Goal: Check status: Check status

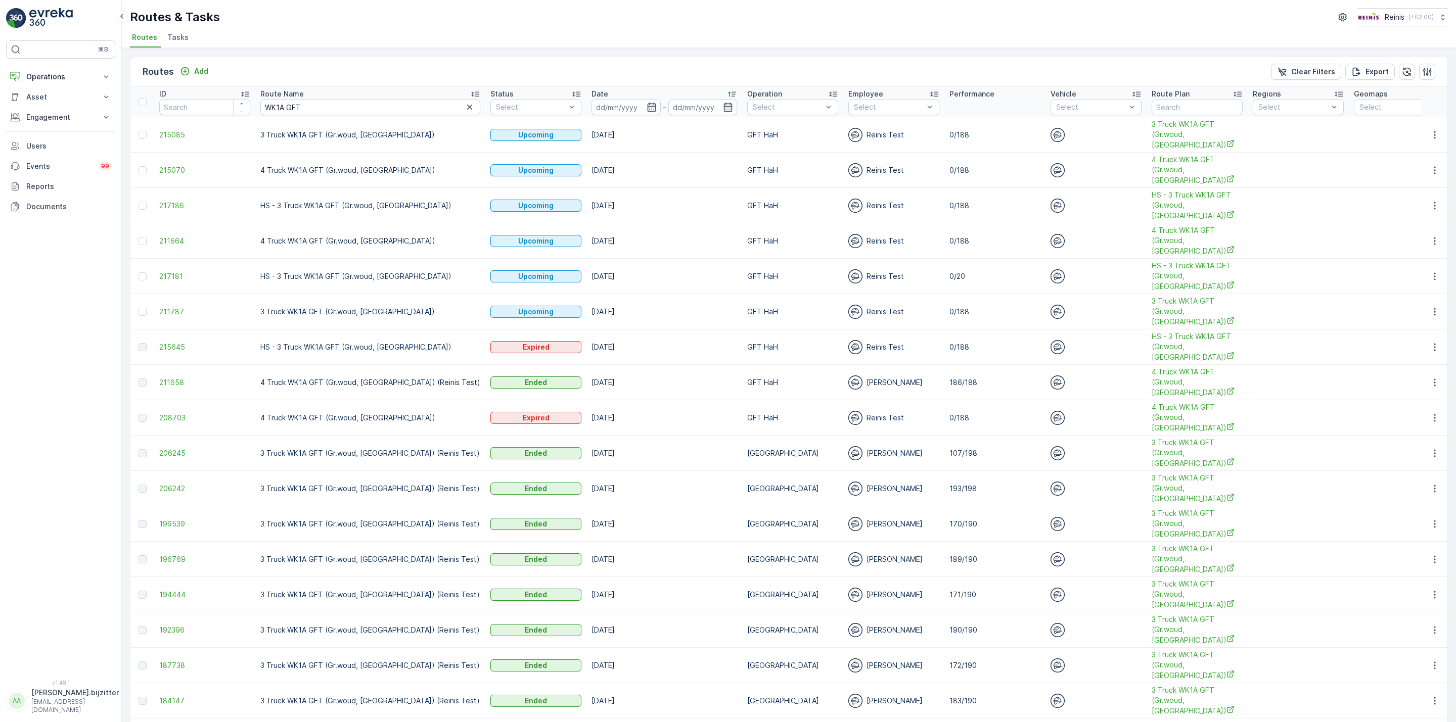
drag, startPoint x: 489, startPoint y: 64, endPoint x: 484, endPoint y: 68, distance: 6.1
click at [489, 65] on div "Routes Add Clear Filters Export" at bounding box center [788, 72] width 1317 height 30
click at [54, 77] on p "Operations" at bounding box center [60, 77] width 69 height 10
click at [81, 121] on link "Routes & Tasks" at bounding box center [69, 122] width 94 height 14
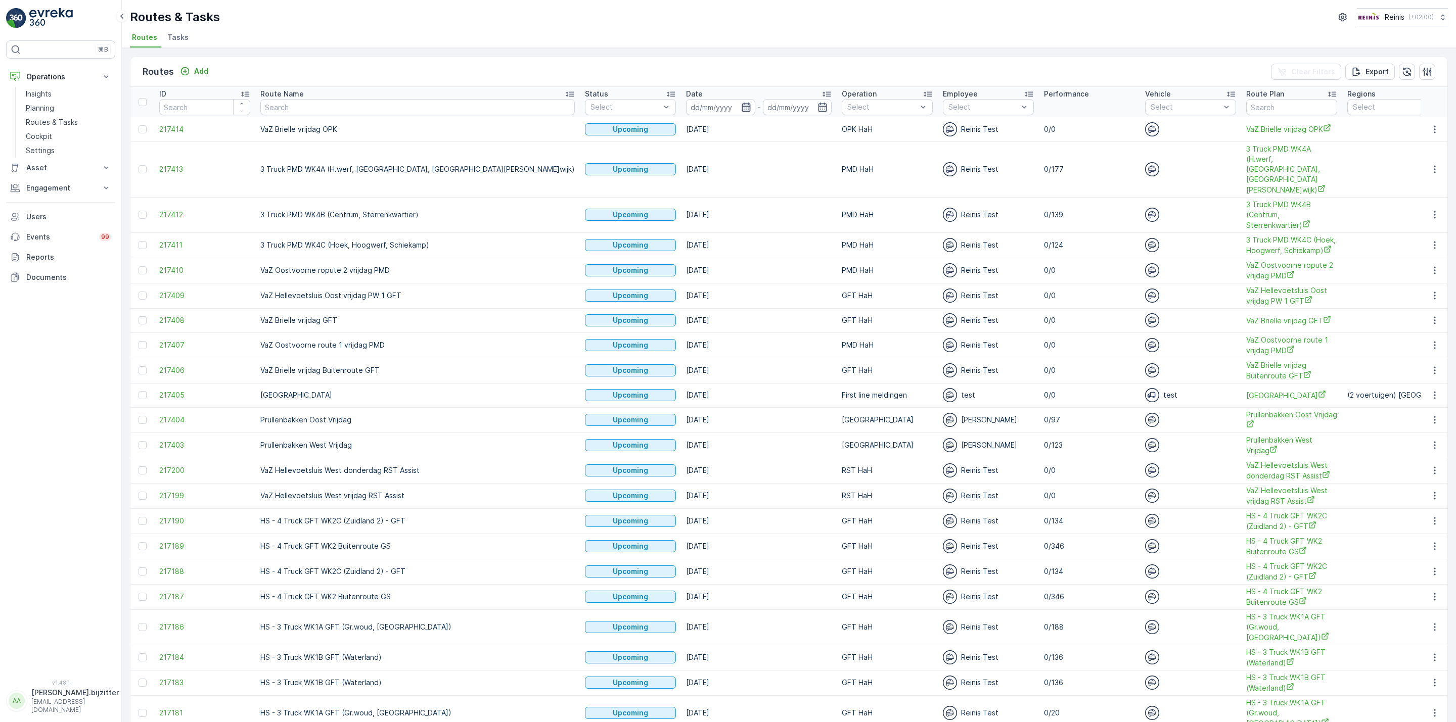
click at [741, 111] on icon "button" at bounding box center [746, 107] width 10 height 10
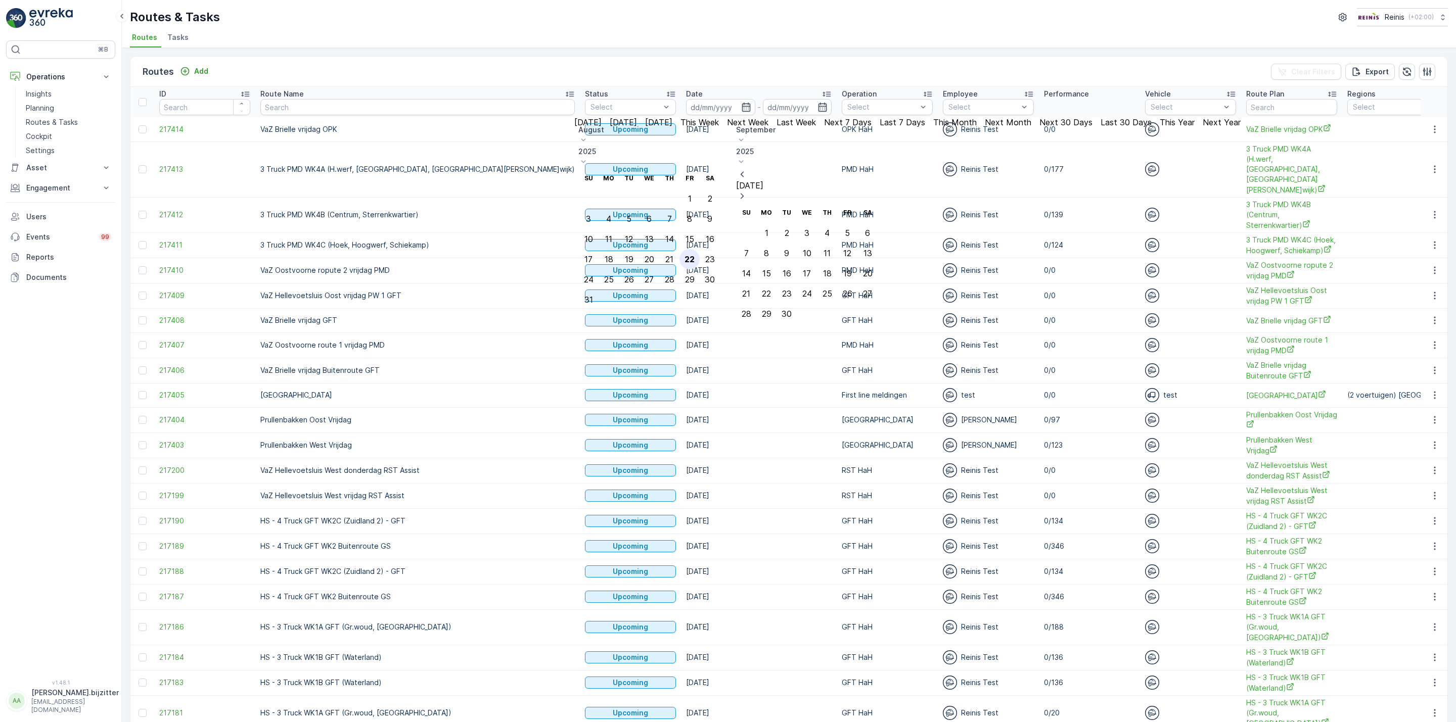
click at [694, 255] on div "22" at bounding box center [689, 259] width 10 height 9
type input "[DATE]"
click at [694, 255] on div "22" at bounding box center [689, 259] width 10 height 9
type input "[DATE]"
click at [694, 255] on div "22" at bounding box center [689, 259] width 10 height 9
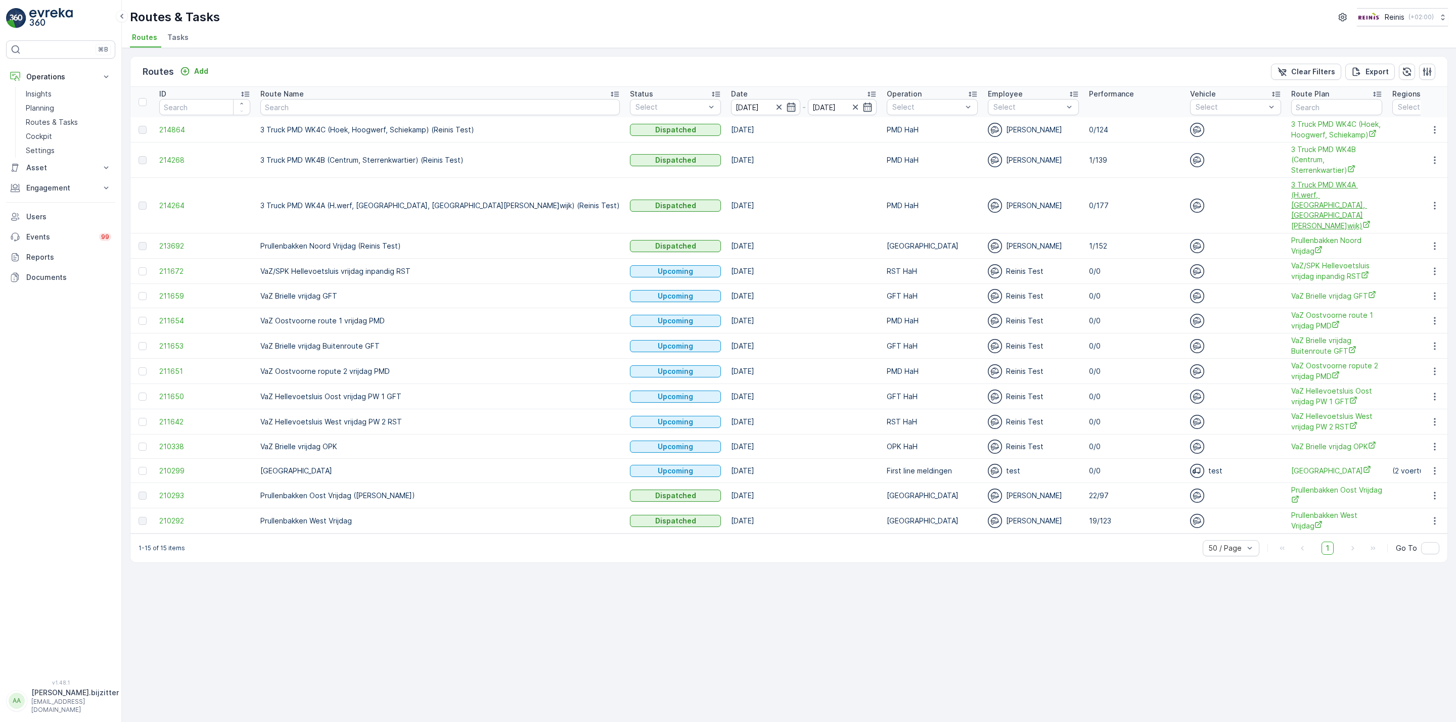
click at [1291, 196] on span "3 Truck PMD WK4A (H.werf, [GEOGRAPHIC_DATA], [GEOGRAPHIC_DATA][PERSON_NAME]wijk)" at bounding box center [1336, 205] width 91 height 51
click at [786, 106] on icon "button" at bounding box center [791, 107] width 10 height 10
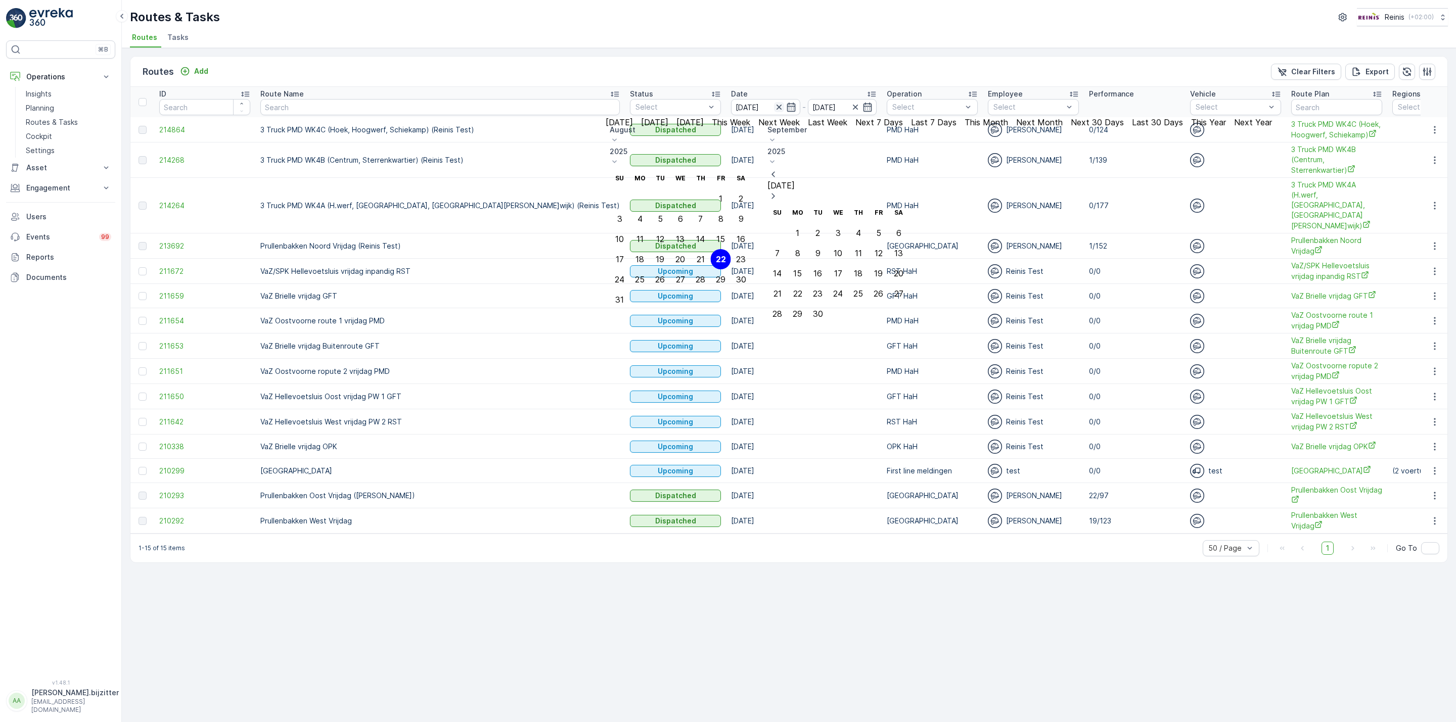
click at [774, 107] on icon "button" at bounding box center [779, 107] width 10 height 10
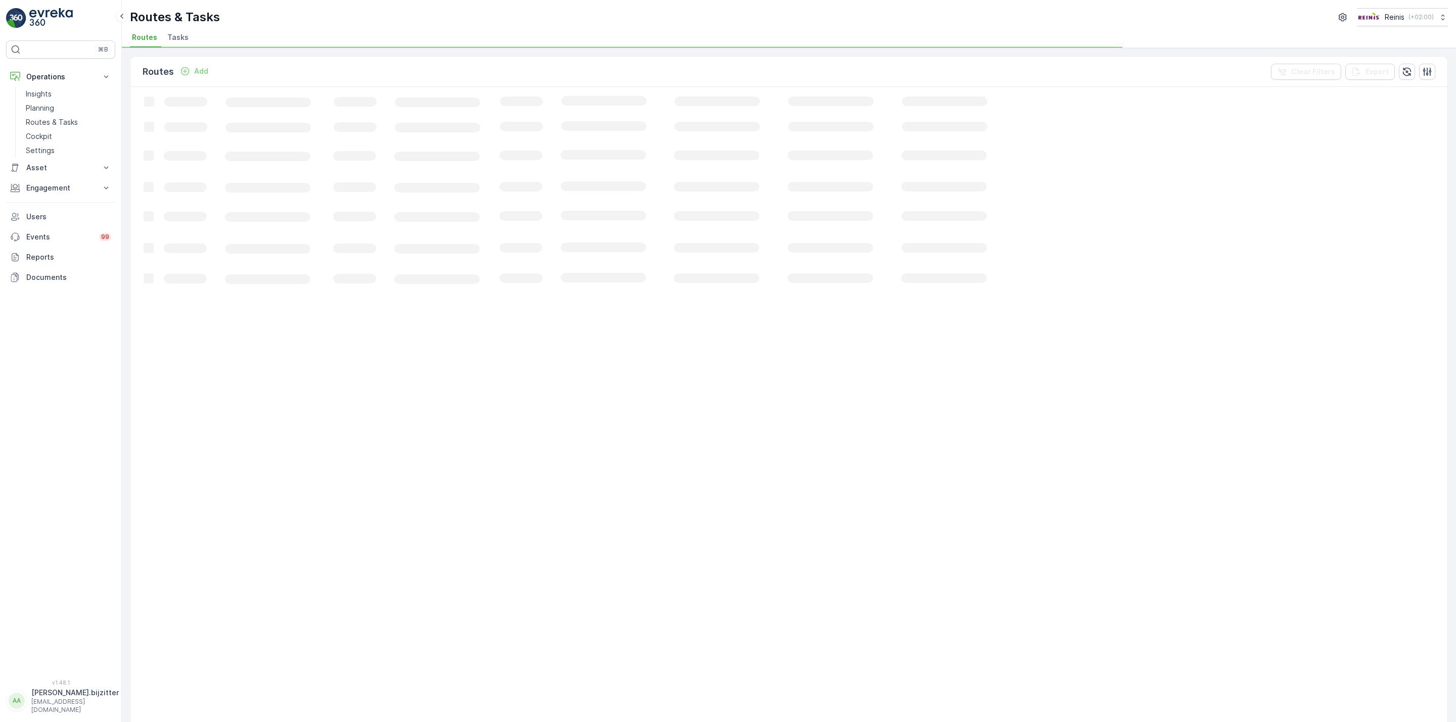
click at [650, 108] on icon "Loading..." at bounding box center [615, 634] width 970 height 1094
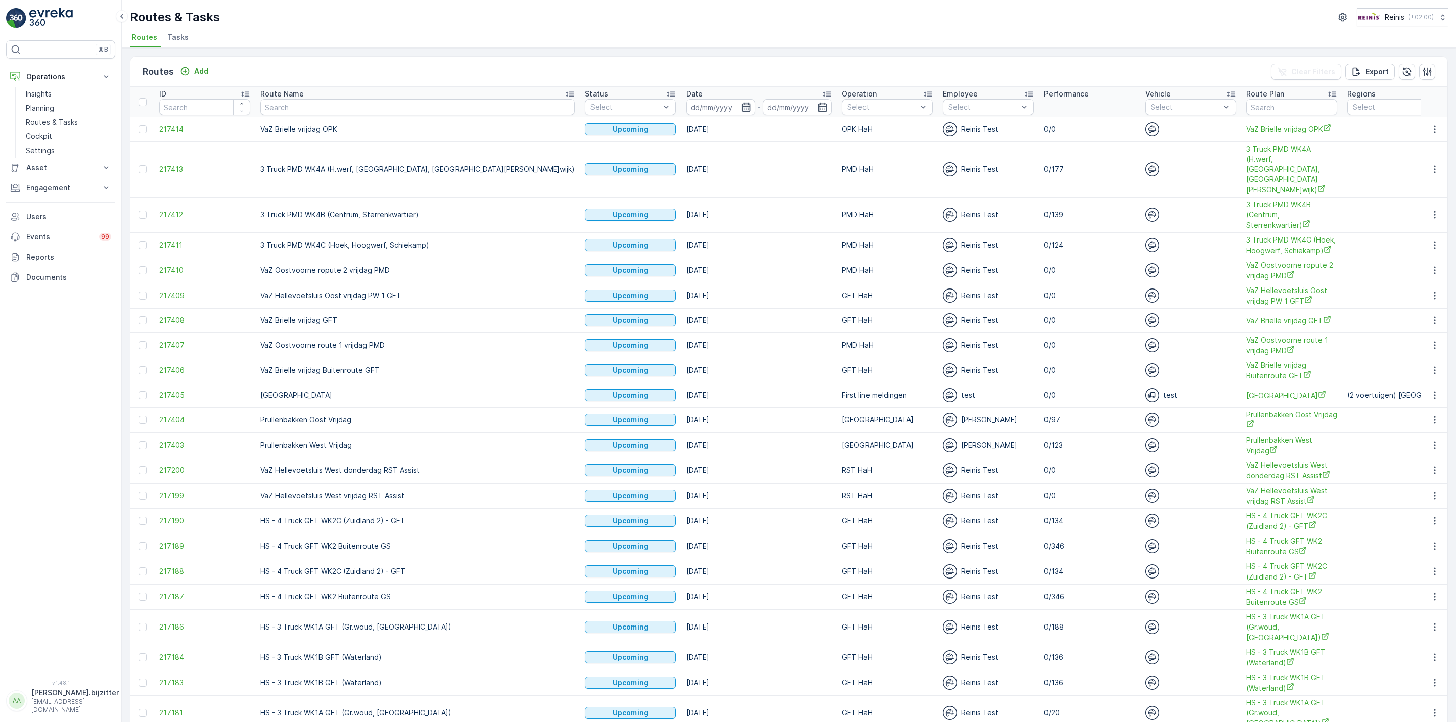
click at [741, 109] on icon "button" at bounding box center [746, 107] width 10 height 10
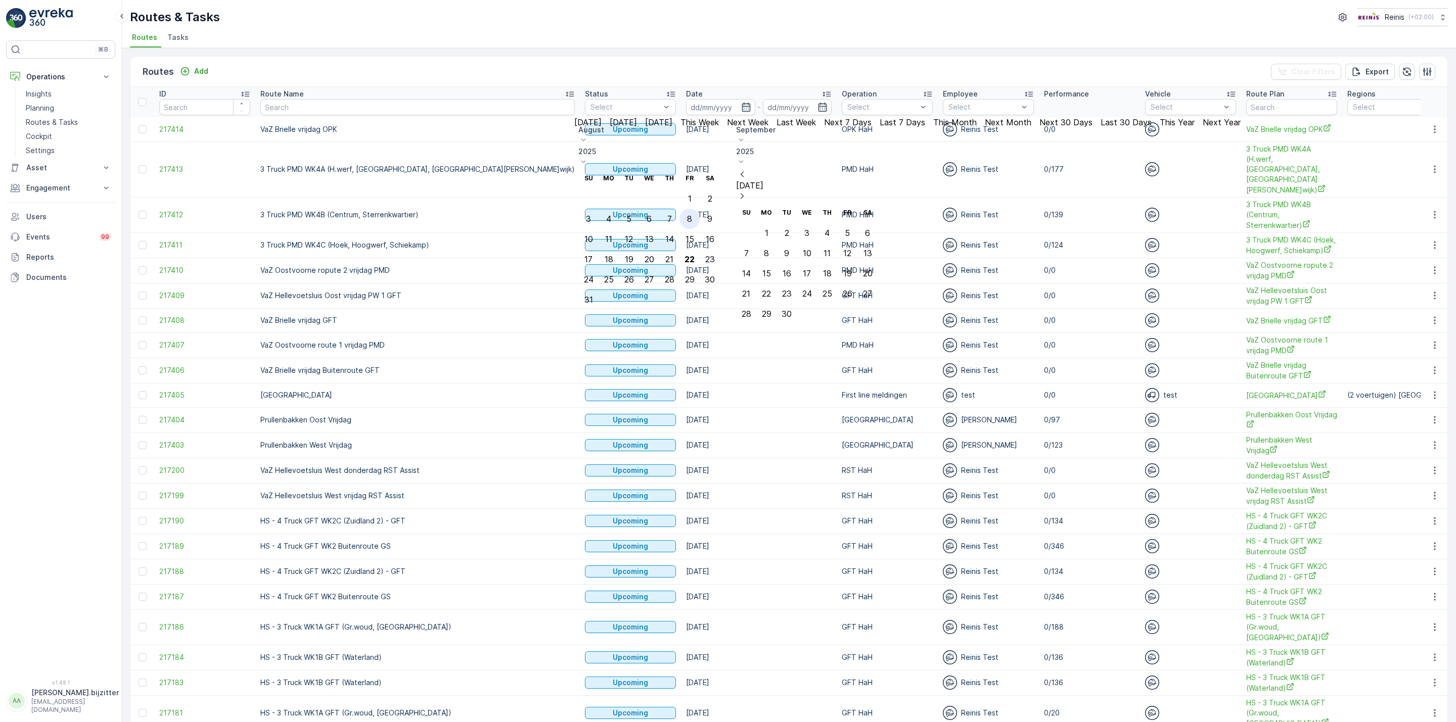
click at [692, 214] on div "8" at bounding box center [689, 218] width 5 height 9
type input "[DATE]"
click at [692, 214] on div "8" at bounding box center [689, 218] width 5 height 9
type input "[DATE]"
click at [692, 214] on div "8" at bounding box center [689, 218] width 5 height 9
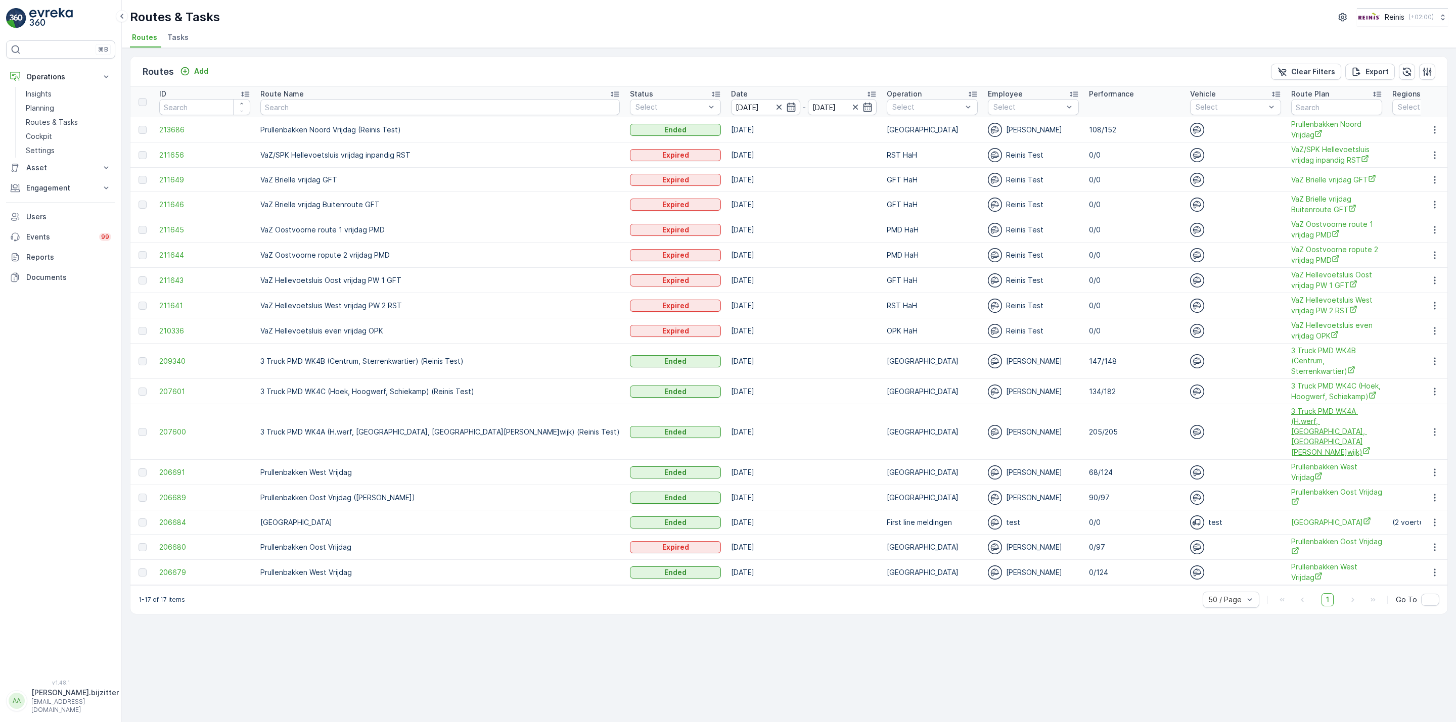
click at [1291, 424] on span "3 Truck PMD WK4A (H.werf, [GEOGRAPHIC_DATA], [GEOGRAPHIC_DATA][PERSON_NAME]wijk)" at bounding box center [1336, 431] width 91 height 51
